Goal: Navigation & Orientation: Find specific page/section

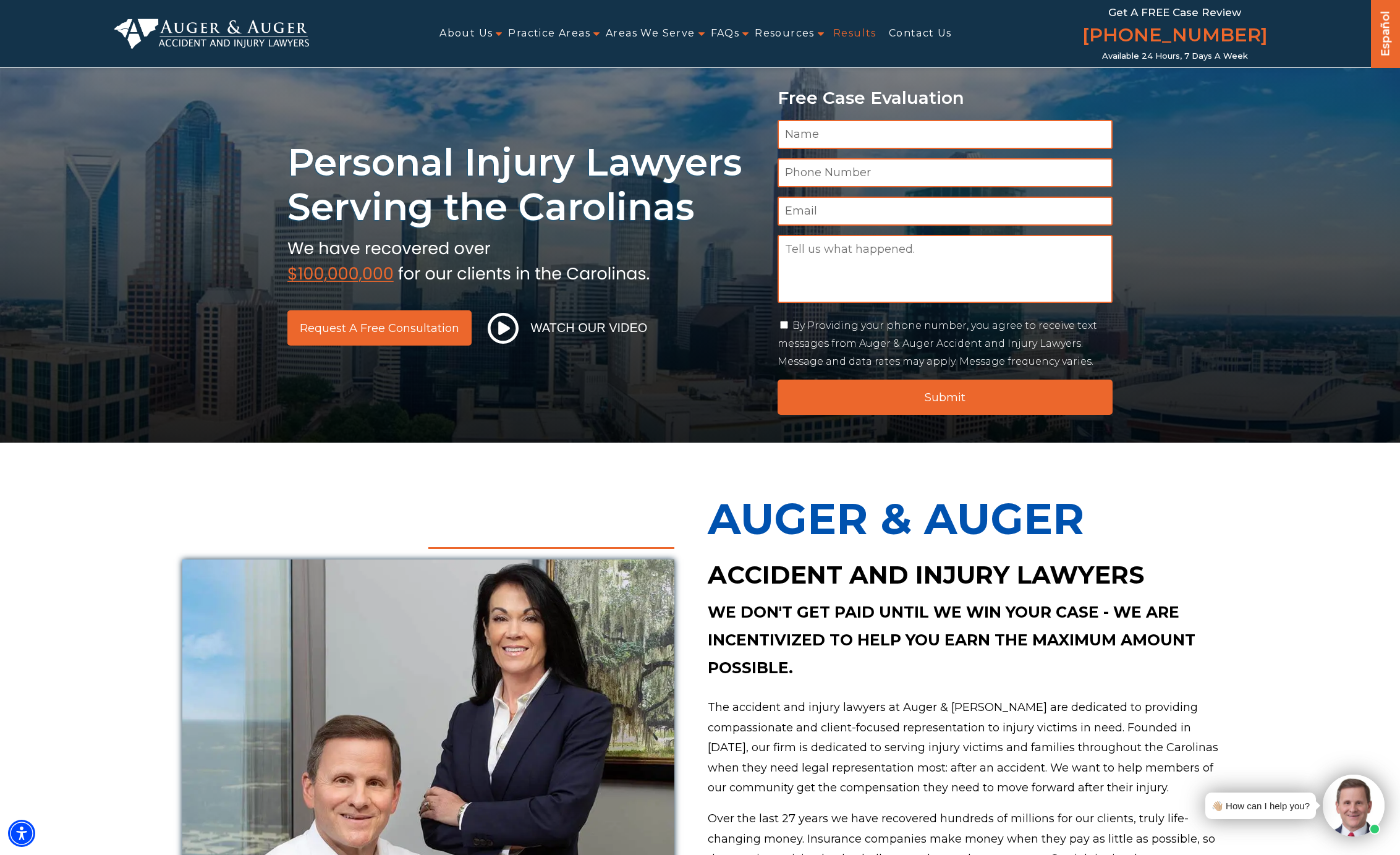
click at [859, 34] on link "Results" at bounding box center [854, 34] width 43 height 28
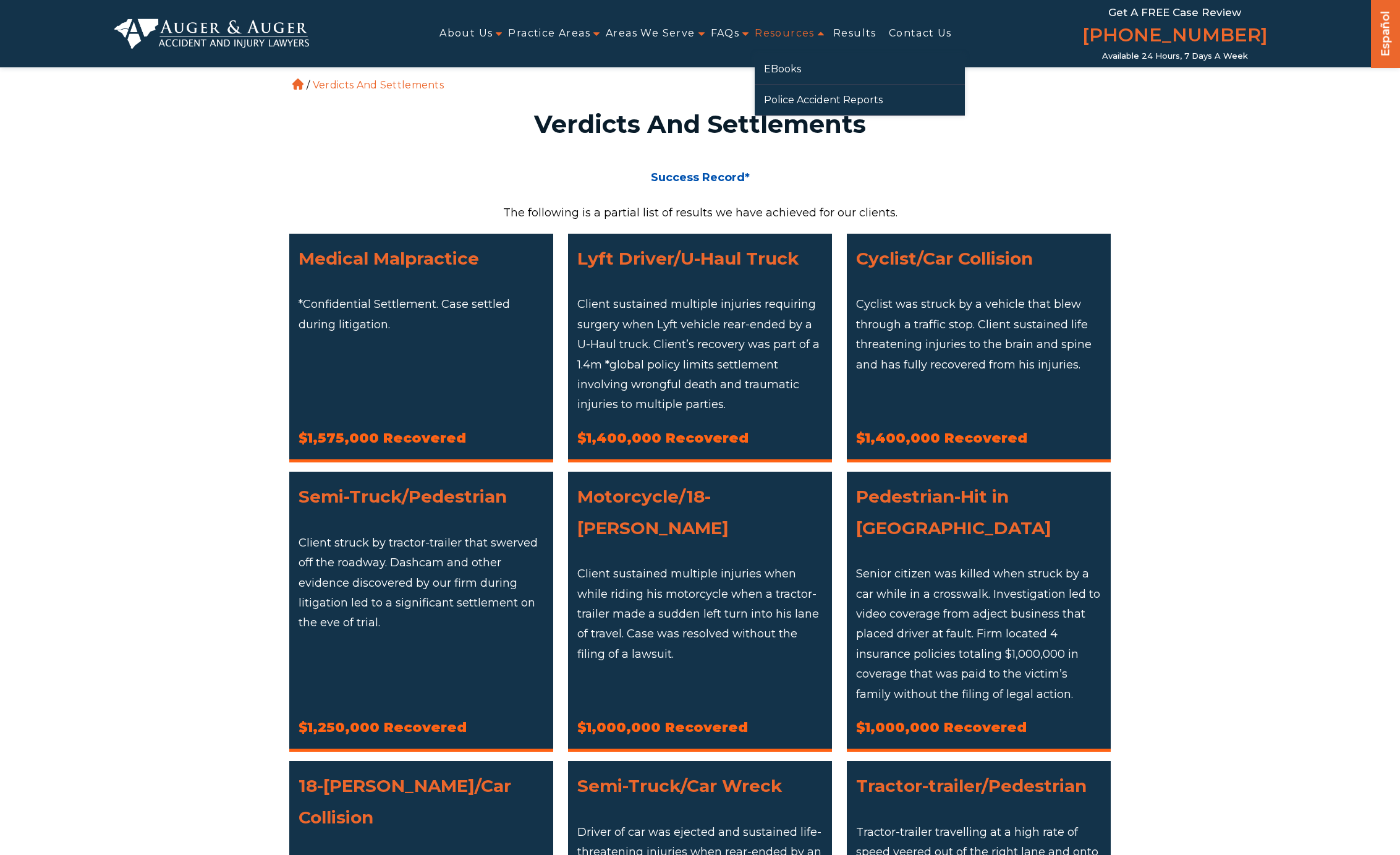
click at [799, 34] on link "Resources" at bounding box center [784, 34] width 60 height 28
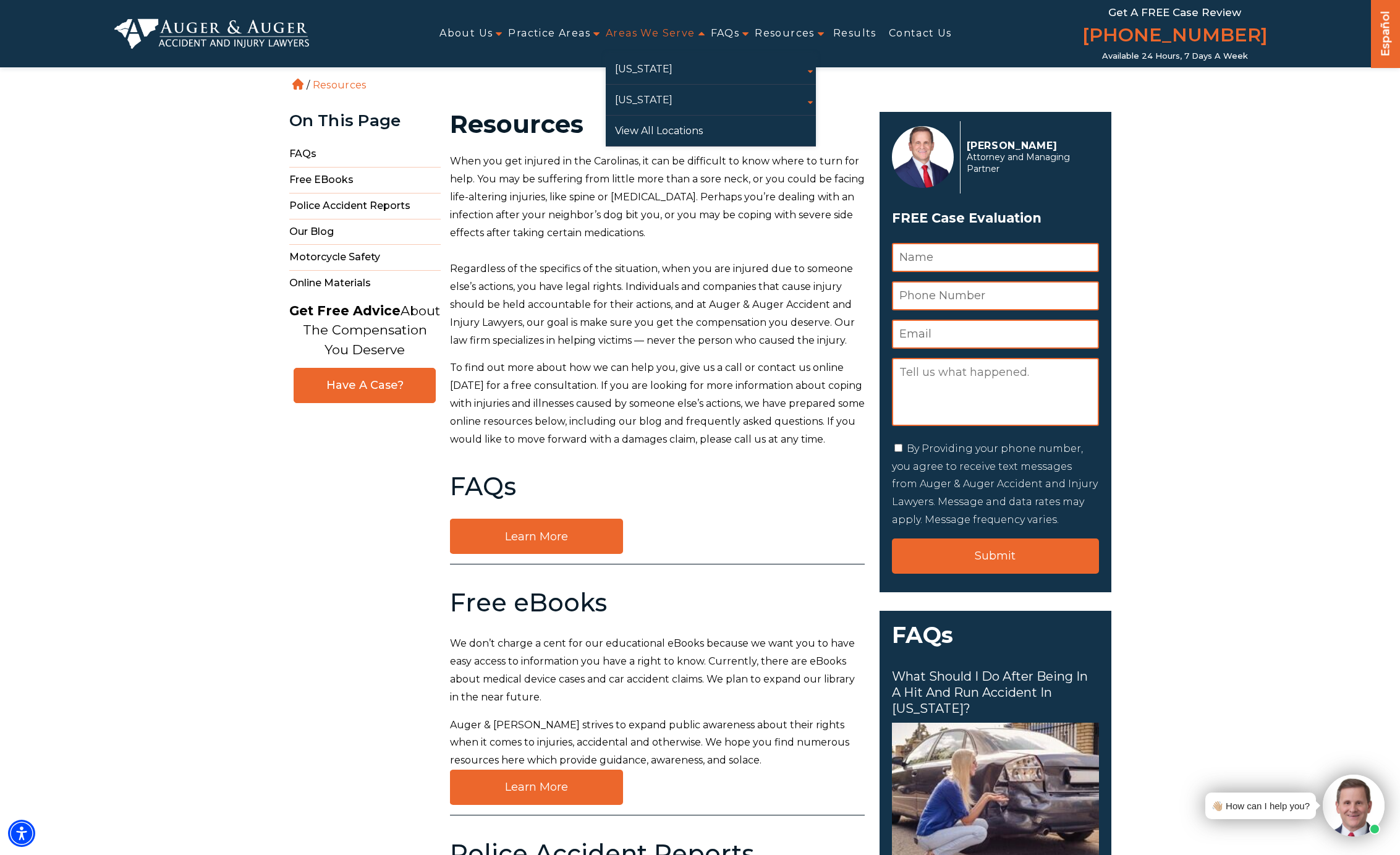
click at [647, 32] on link "Areas We Serve" at bounding box center [650, 34] width 90 height 28
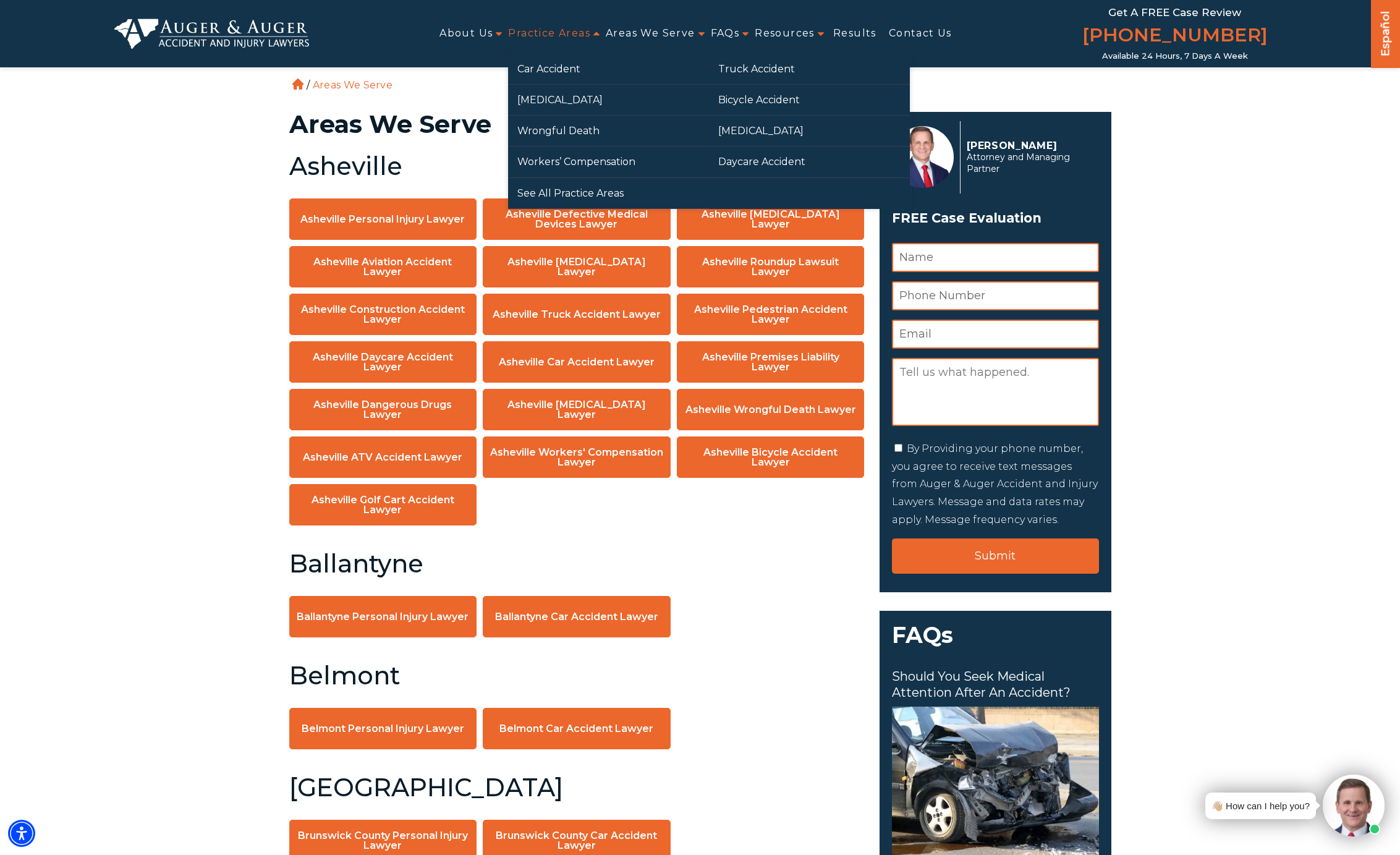
click at [576, 29] on link "Practice Areas" at bounding box center [549, 34] width 82 height 28
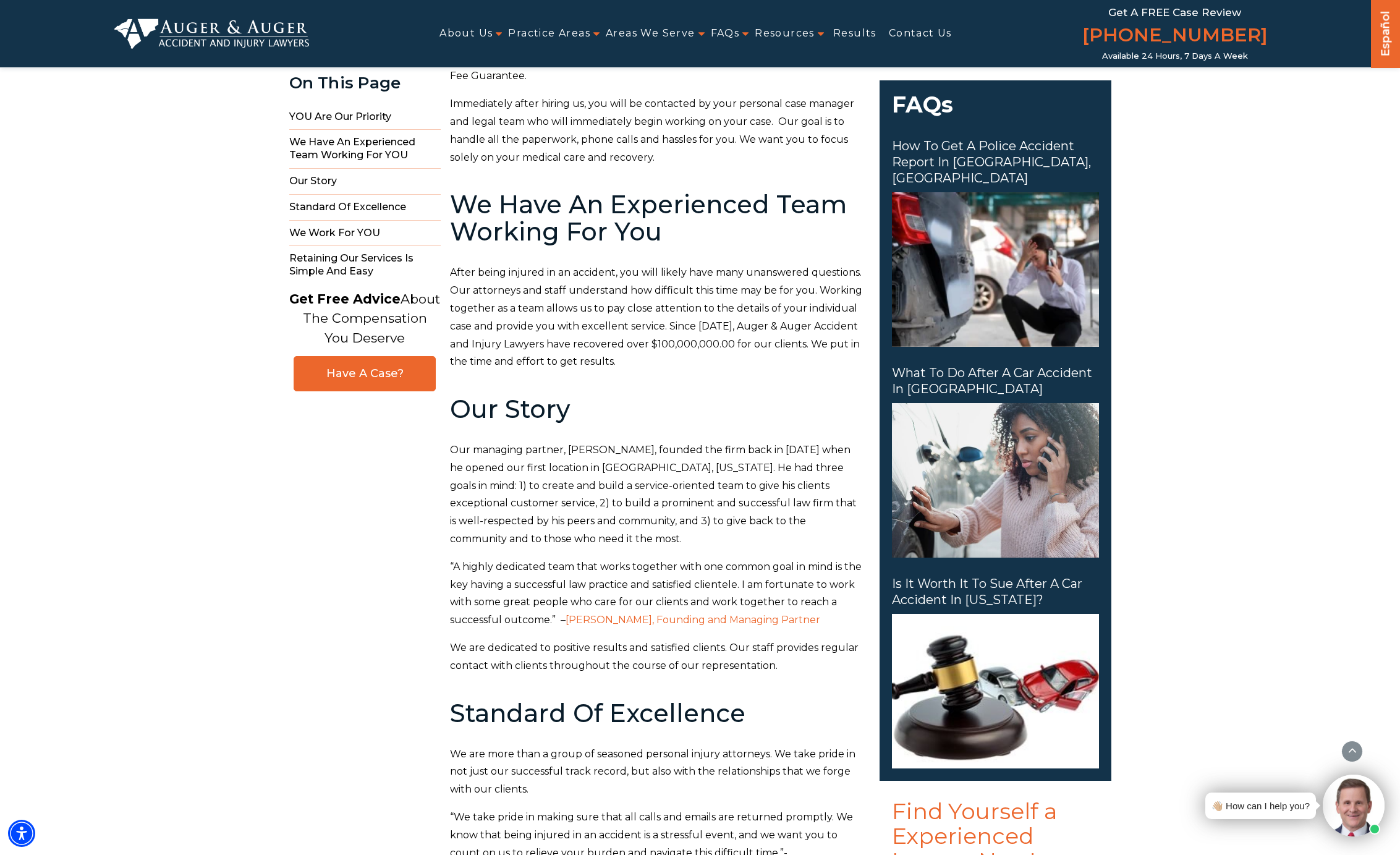
scroll to position [531, 0]
click at [992, 151] on span "How to Get a Police Accident Report in [GEOGRAPHIC_DATA], [GEOGRAPHIC_DATA]" at bounding box center [995, 162] width 207 height 48
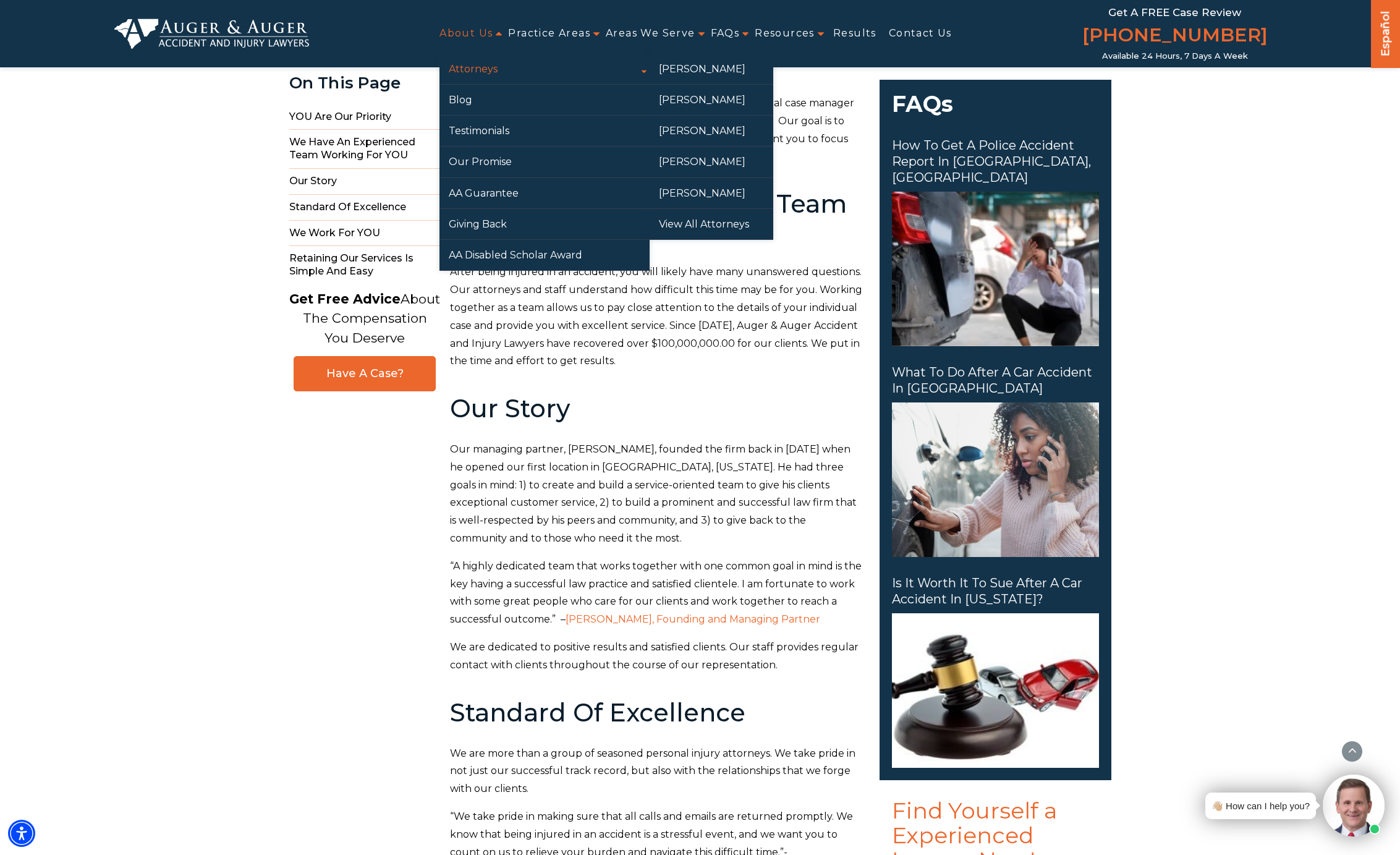
click at [490, 73] on link "Attorneys" at bounding box center [544, 69] width 210 height 30
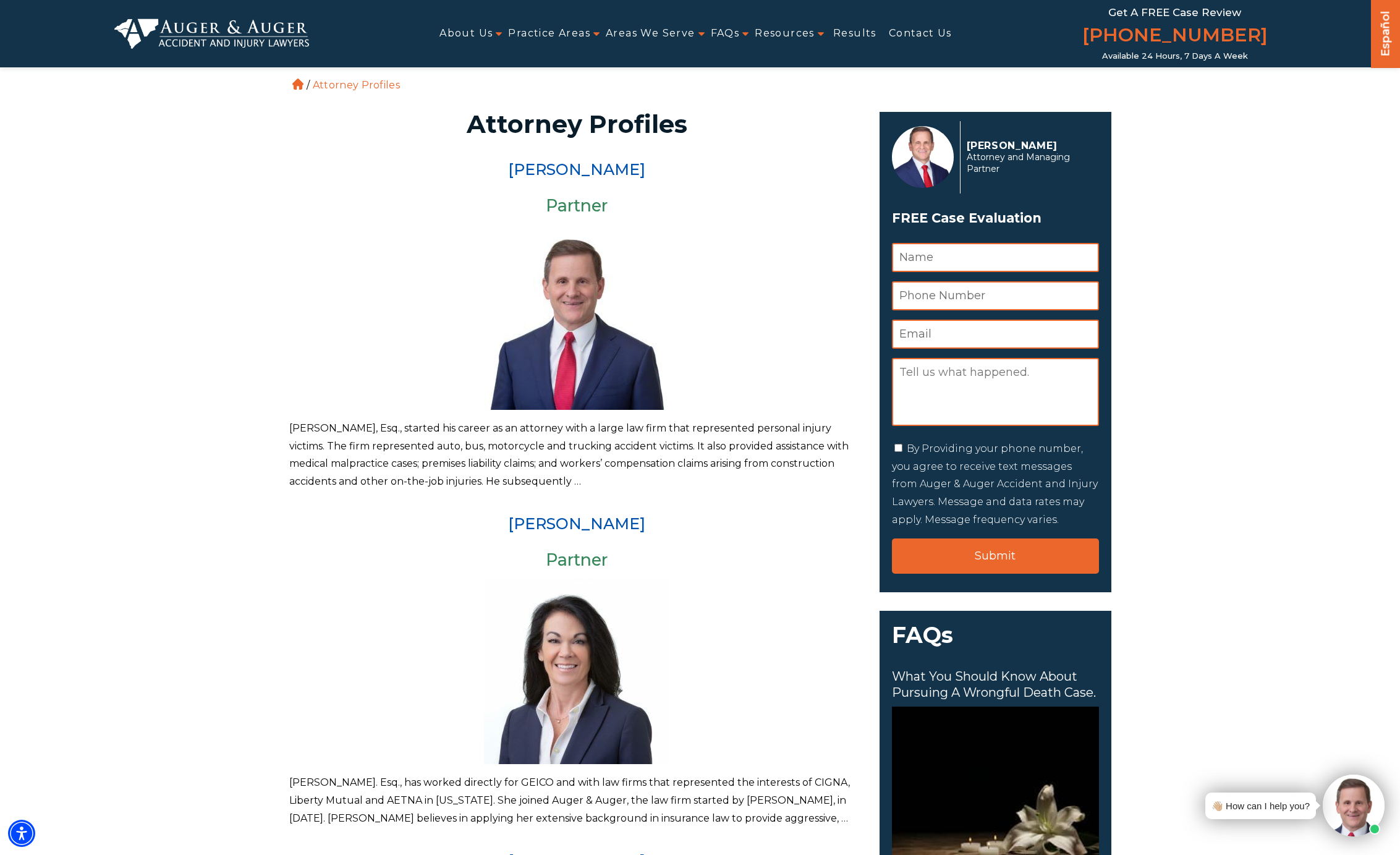
click at [578, 314] on img at bounding box center [576, 316] width 185 height 185
click at [917, 155] on img "Primary Sidebar" at bounding box center [922, 156] width 62 height 62
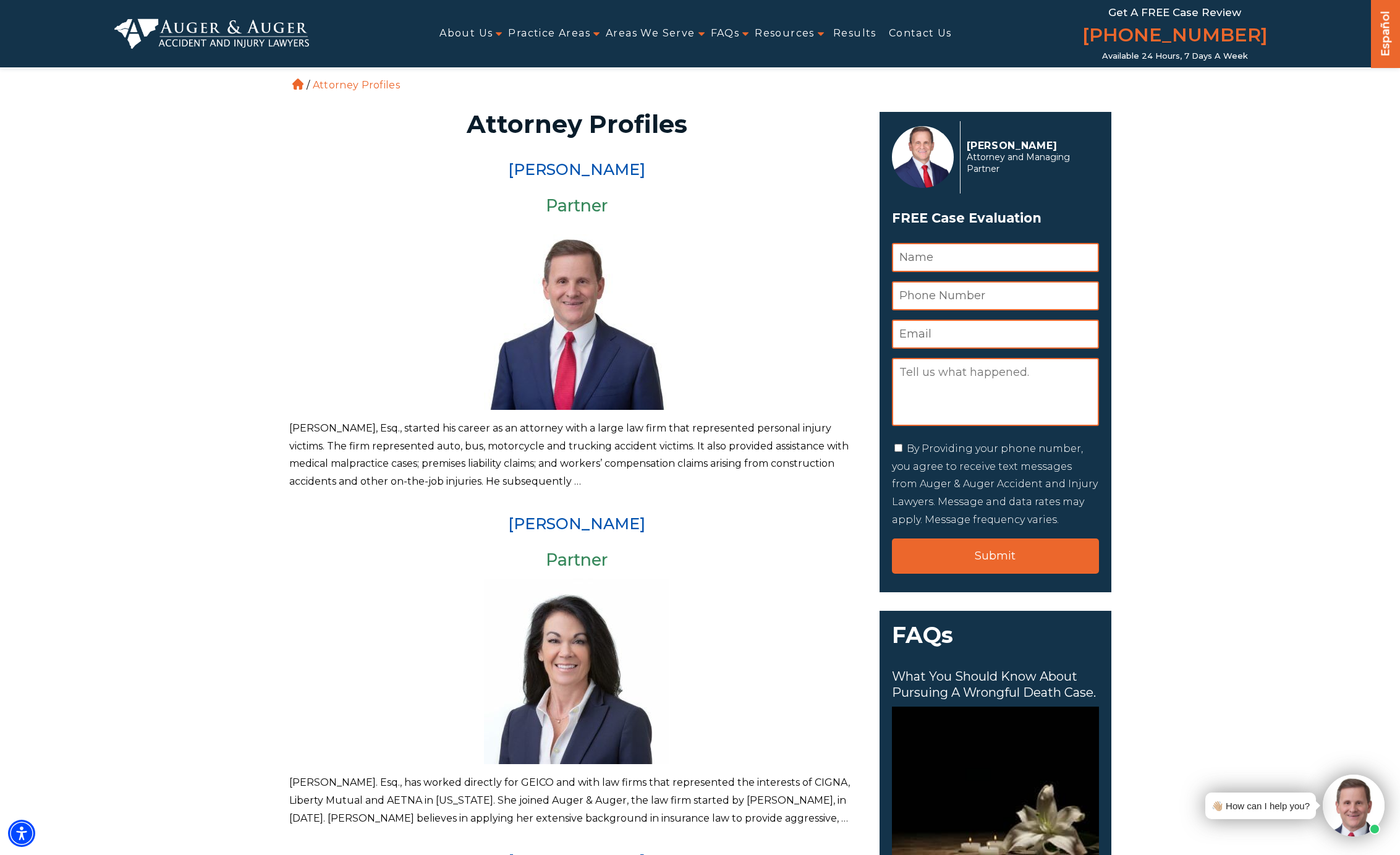
click at [558, 295] on img at bounding box center [576, 316] width 185 height 185
click at [559, 295] on img at bounding box center [576, 316] width 185 height 185
click at [931, 143] on img "Primary Sidebar" at bounding box center [922, 156] width 62 height 62
click at [929, 146] on img "Primary Sidebar" at bounding box center [922, 156] width 62 height 62
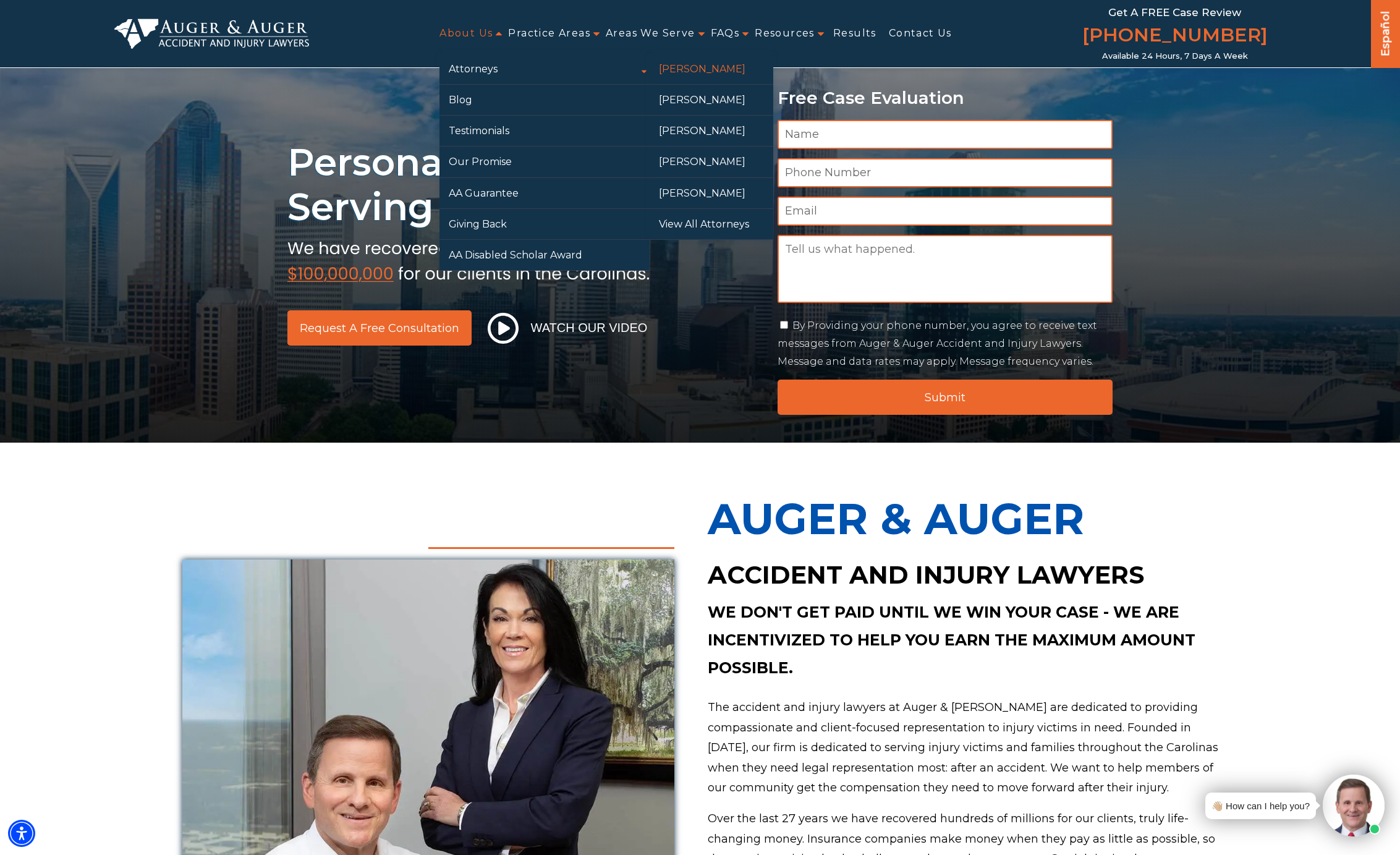
click at [691, 73] on link "[PERSON_NAME]" at bounding box center [711, 69] width 123 height 30
